Goal: Task Accomplishment & Management: Use online tool/utility

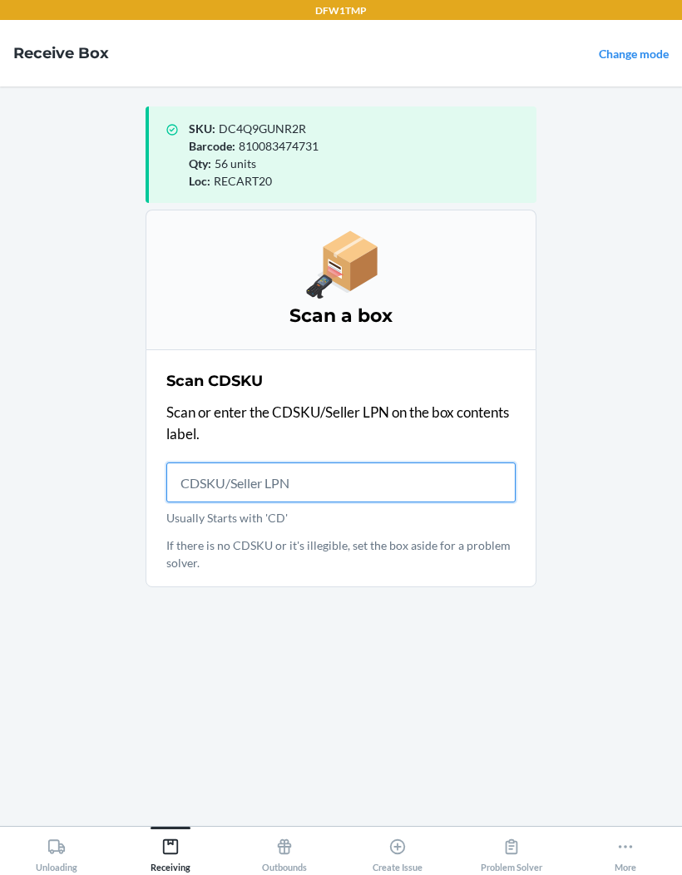
click at [185, 464] on input "Usually Starts with 'CD'" at bounding box center [340, 482] width 349 height 40
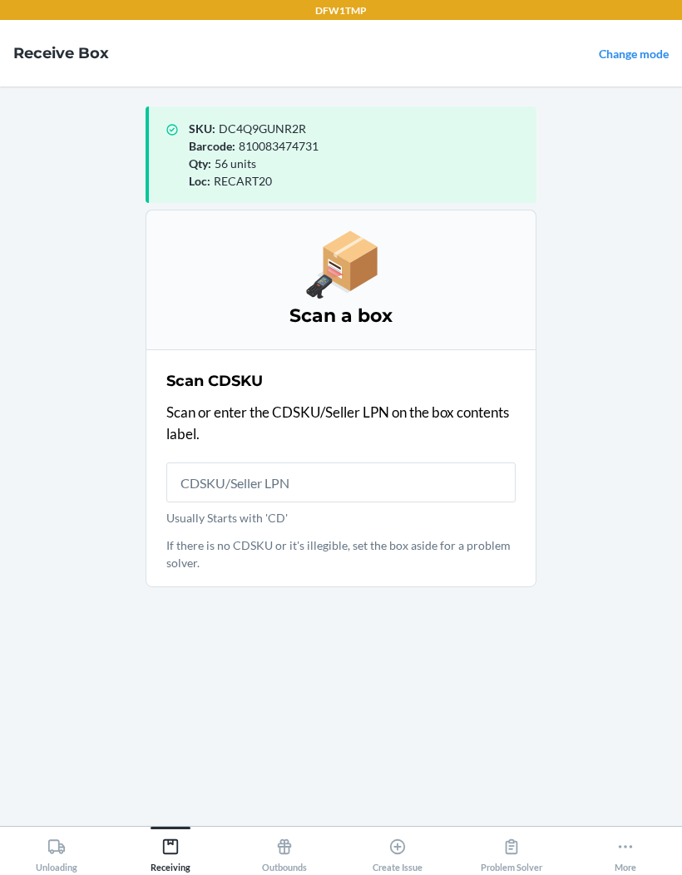
click at [81, 411] on main "SKU : DC4Q9GUNR2R Barcode : 810083474731 Qty : 56 units Loc : RECART20 Scan a b…" at bounding box center [341, 455] width 682 height 739
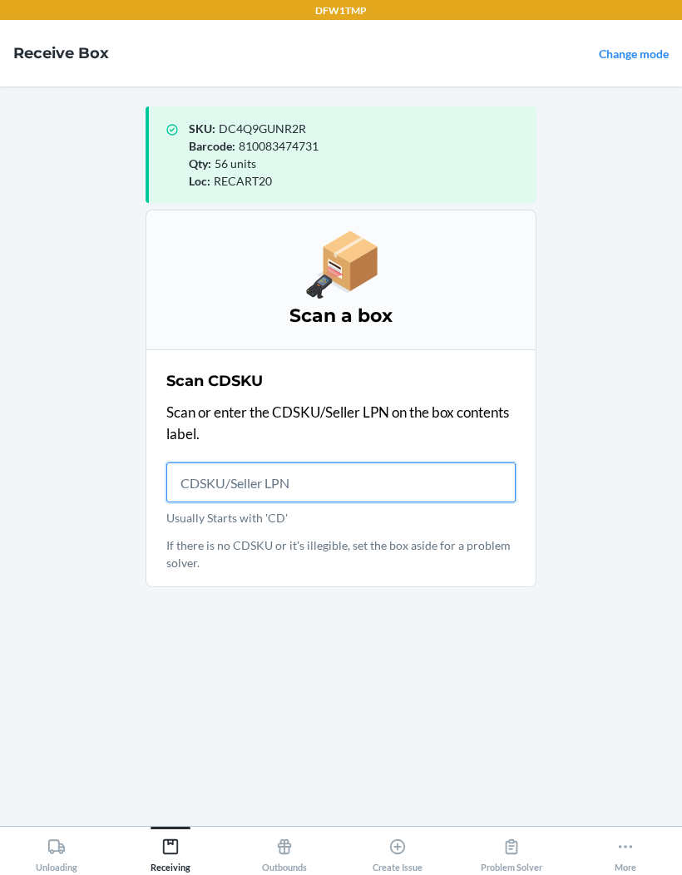
click at [195, 490] on input "Usually Starts with 'CD'" at bounding box center [340, 482] width 349 height 40
type input "CDY2E982D3X"
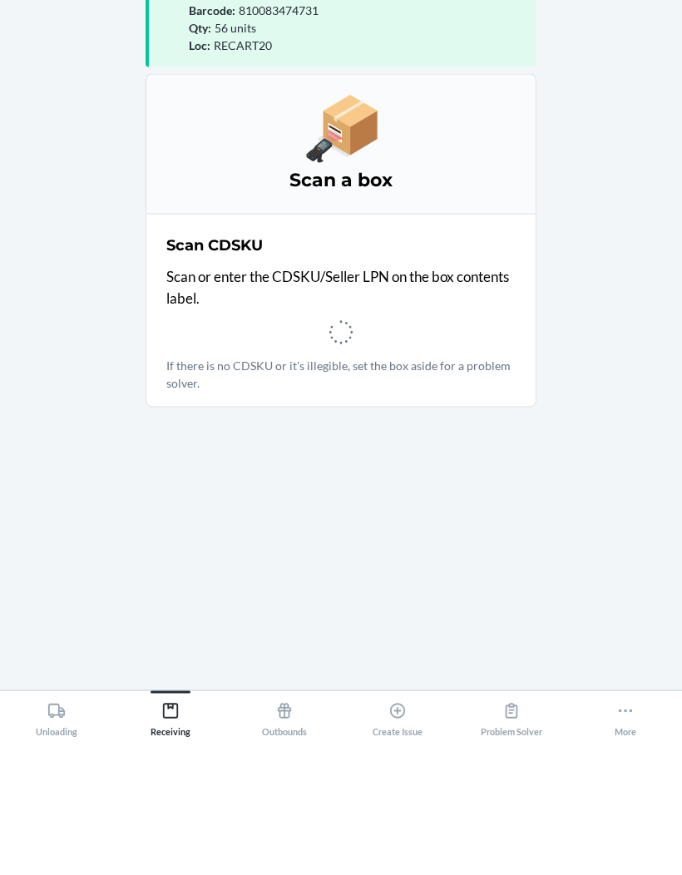
scroll to position [68, 0]
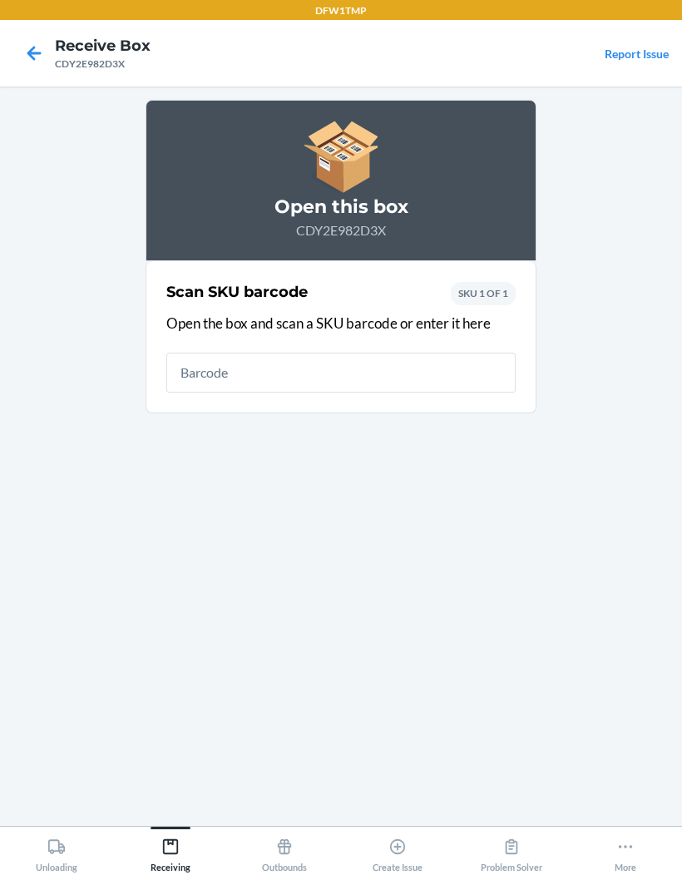
click at [86, 379] on main "Open this box CDY2E982D3X Scan SKU barcode Open the box and scan a SKU barcode …" at bounding box center [341, 455] width 682 height 739
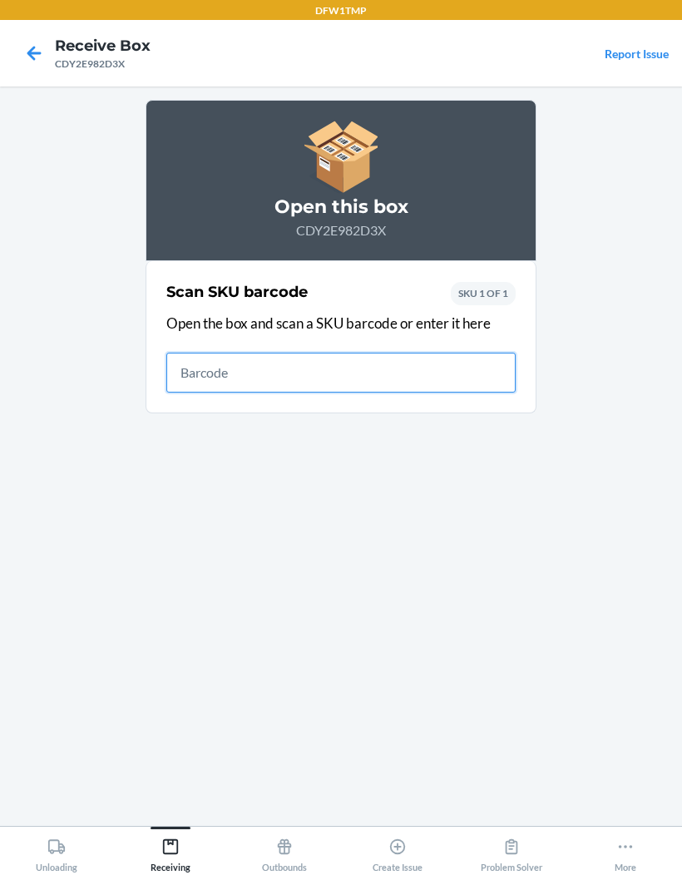
click at [218, 352] on input "text" at bounding box center [340, 372] width 349 height 40
type input "D1FMP1VA6RV"
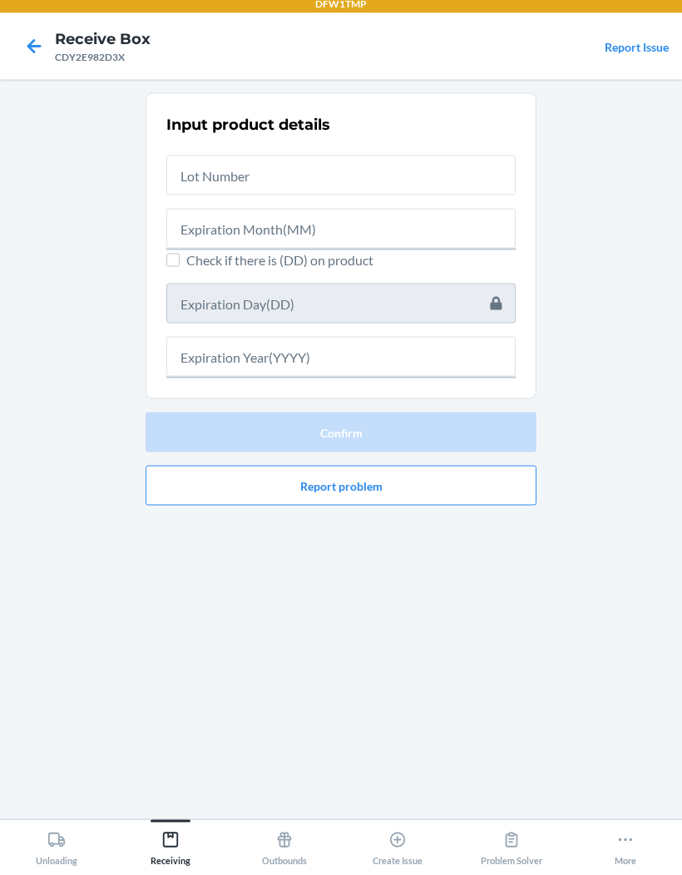
click at [34, 57] on icon at bounding box center [34, 53] width 28 height 28
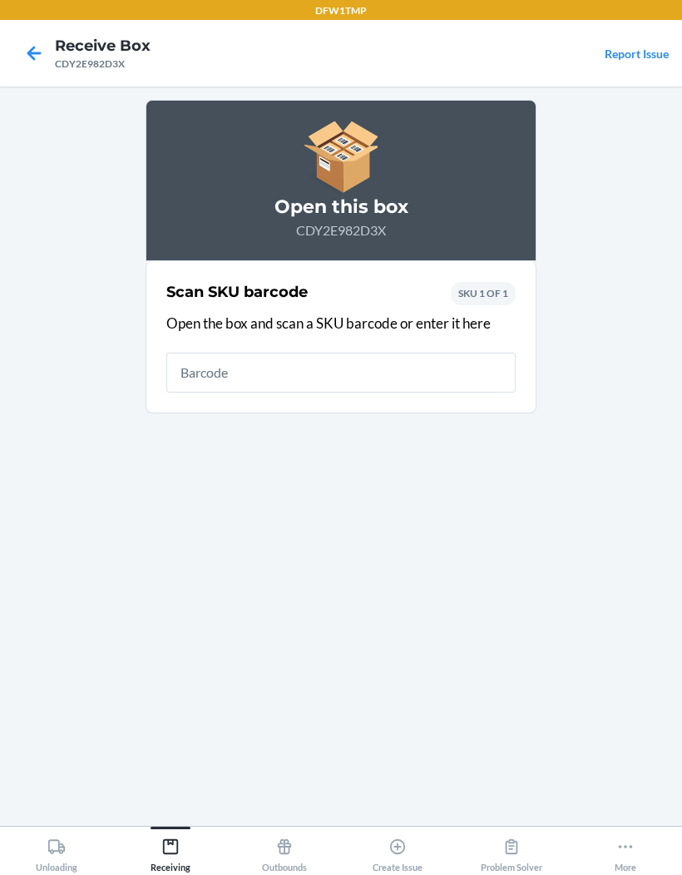
scroll to position [68, 0]
click at [33, 86] on main "Open this box CDY2E982D3X Scan SKU barcode Open the box and scan a SKU barcode …" at bounding box center [341, 455] width 682 height 739
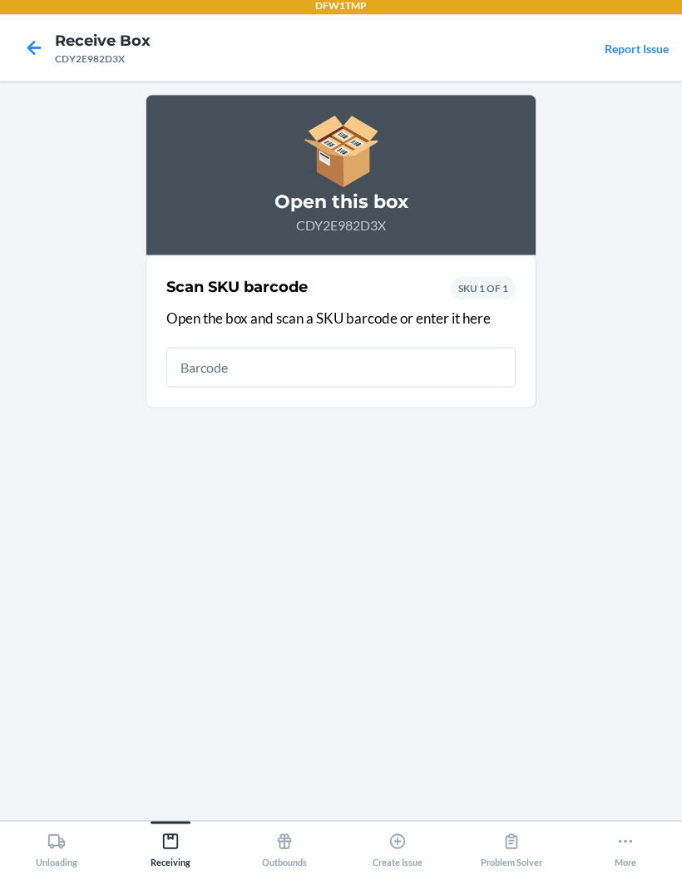
click at [33, 46] on icon at bounding box center [34, 53] width 14 height 14
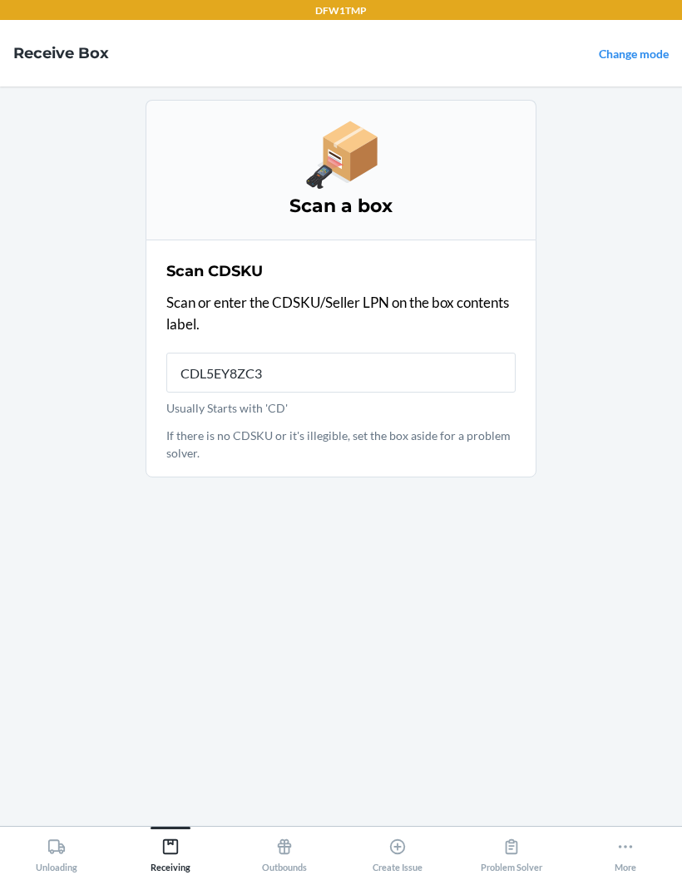
type input "CDL5EY8ZC38"
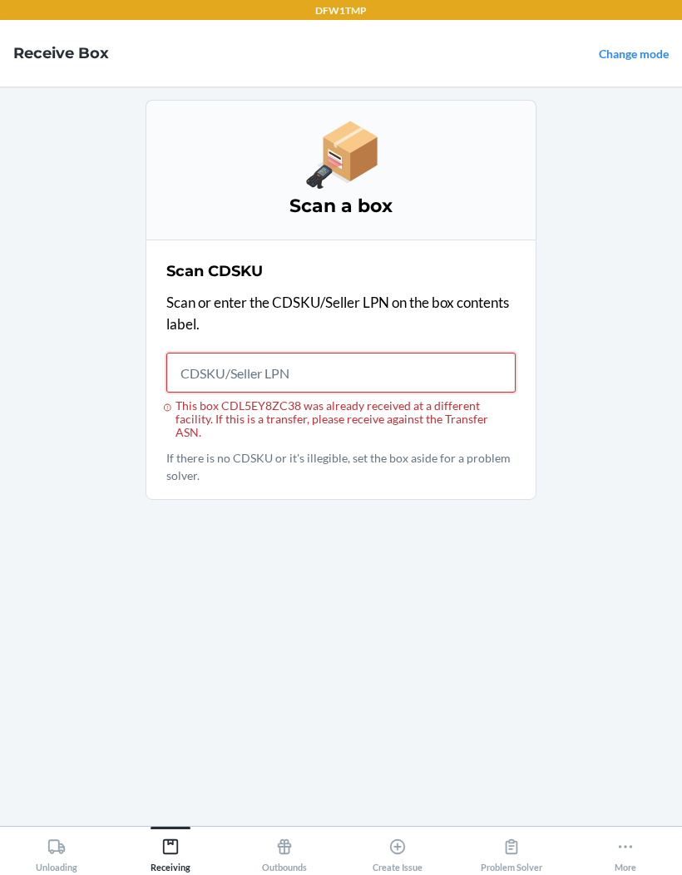
scroll to position [0, 0]
click at [633, 50] on link "Change mode" at bounding box center [634, 54] width 70 height 14
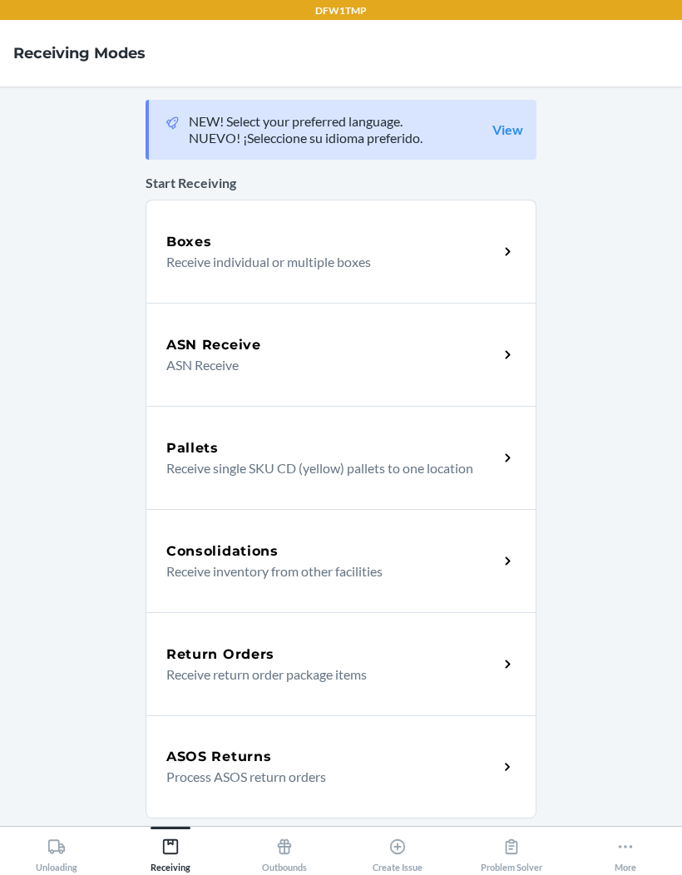
click at [294, 257] on p "Receive individual or multiple boxes" at bounding box center [325, 262] width 318 height 20
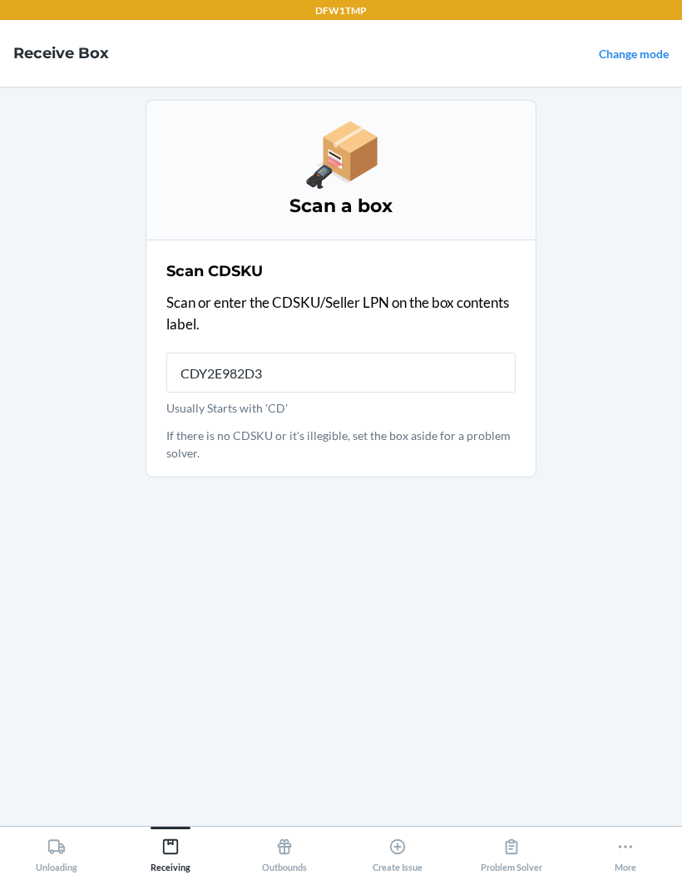
type input "CDY2E982D3X"
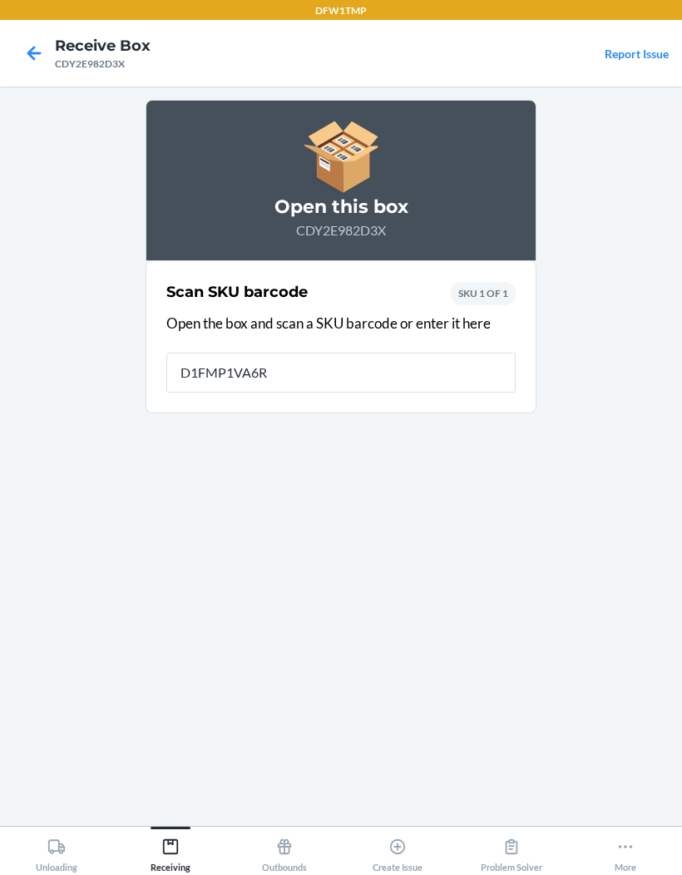
type input "D1FMP1VA6RV"
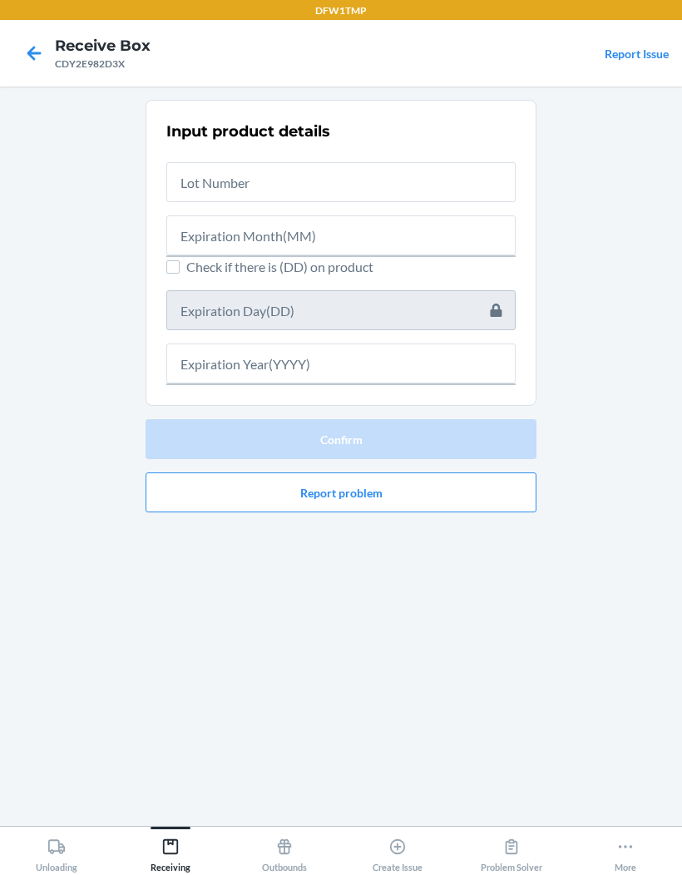
click at [673, 825] on main "Input product details Check if there is (DD) on product Confirm Report problem" at bounding box center [341, 455] width 682 height 739
click at [661, 684] on main "Input product details Check if there is (DD) on product Confirm Report problem" at bounding box center [341, 455] width 682 height 739
click at [28, 52] on icon at bounding box center [34, 53] width 14 height 14
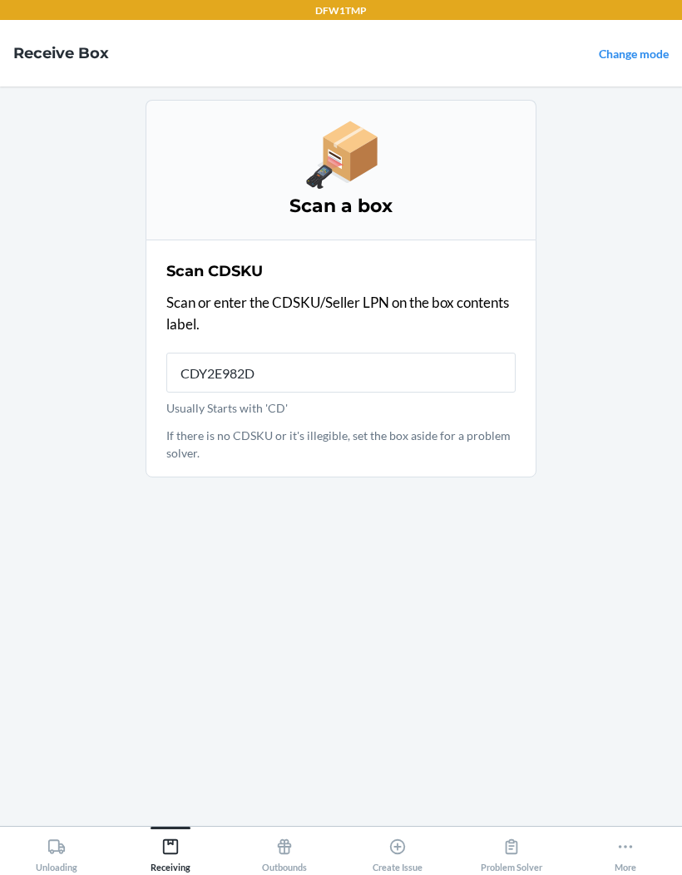
type input "CDY2E982D3"
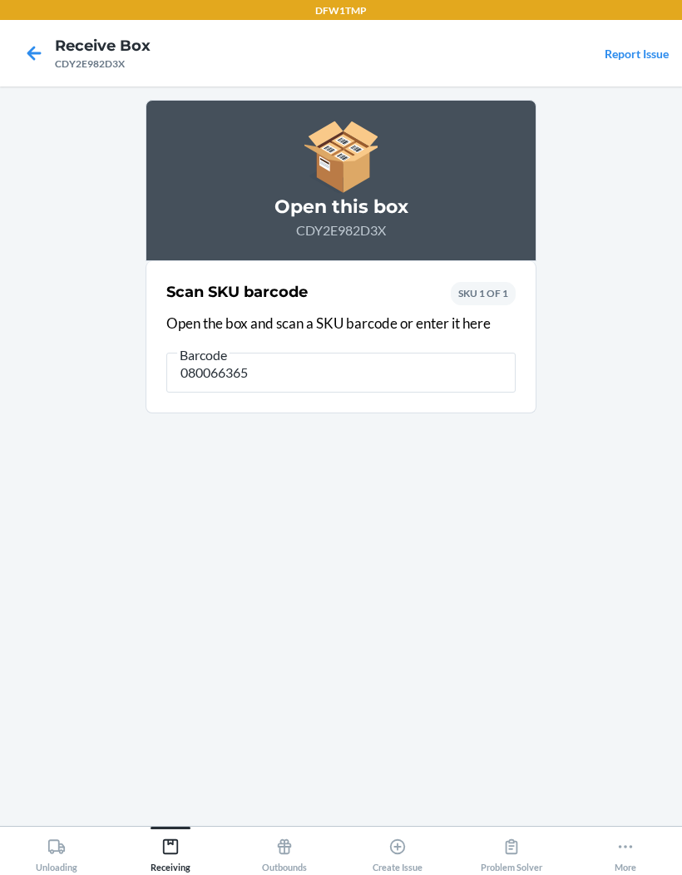
type input "0800663658"
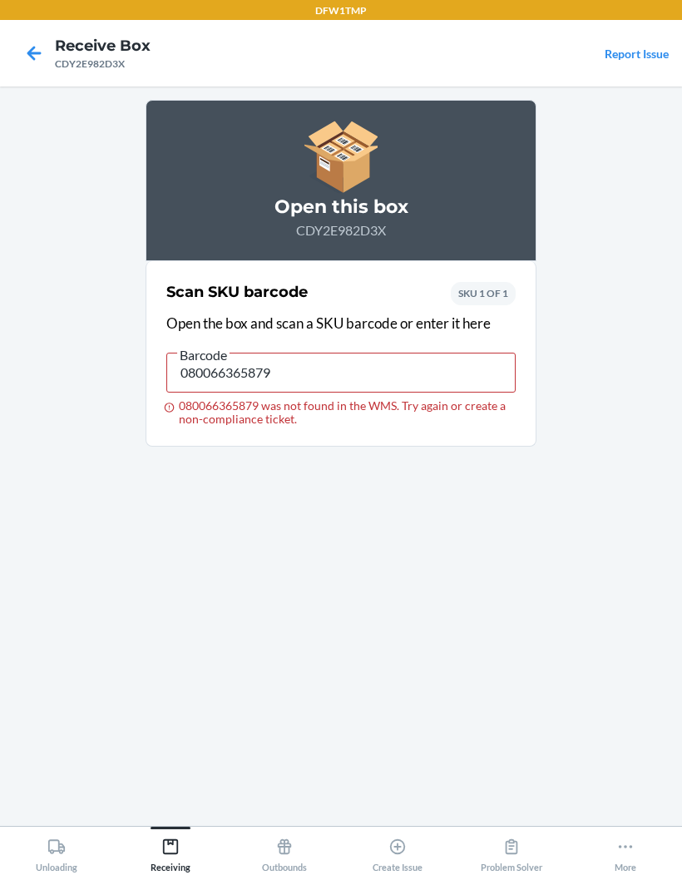
click at [36, 53] on icon at bounding box center [34, 53] width 14 height 14
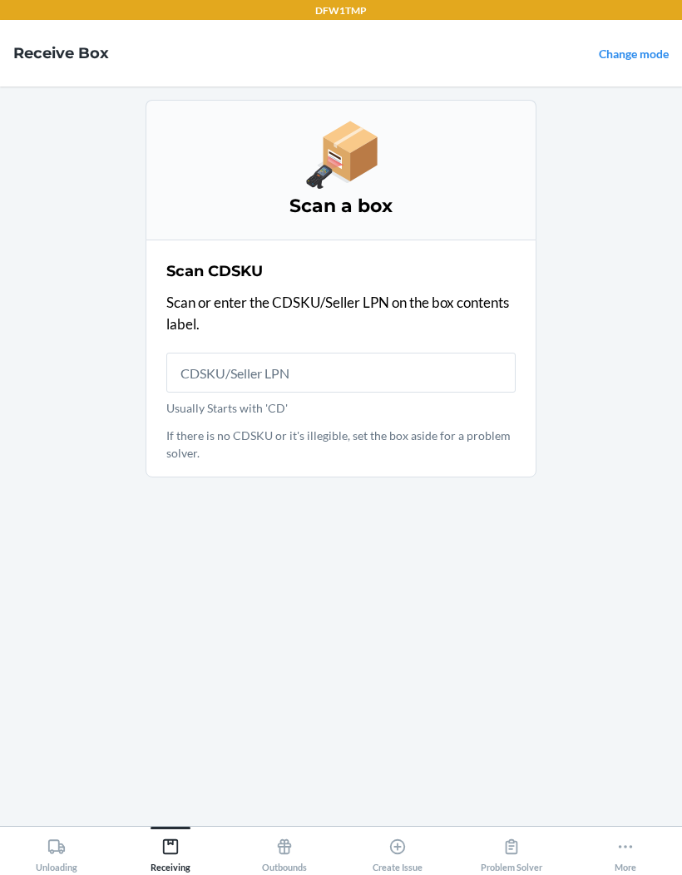
click at [35, 53] on h4 "Receive Box" at bounding box center [61, 53] width 96 height 22
